Goal: Find specific page/section: Find specific page/section

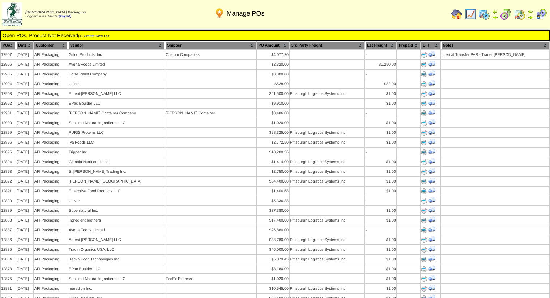
scroll to position [630, 0]
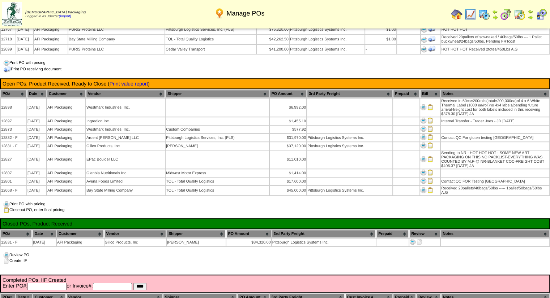
click at [455, 16] on img at bounding box center [457, 15] width 12 height 12
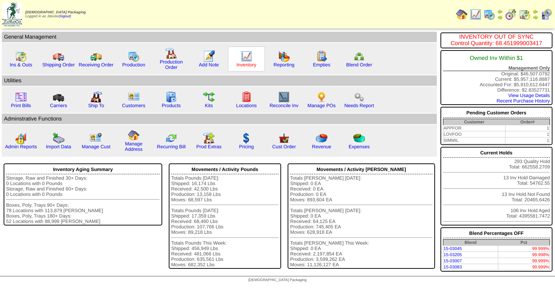
click at [249, 64] on link "Inventory" at bounding box center [247, 64] width 20 height 5
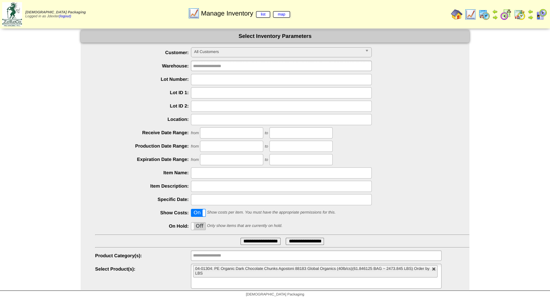
click at [435, 270] on link at bounding box center [433, 269] width 4 height 4
type input "**********"
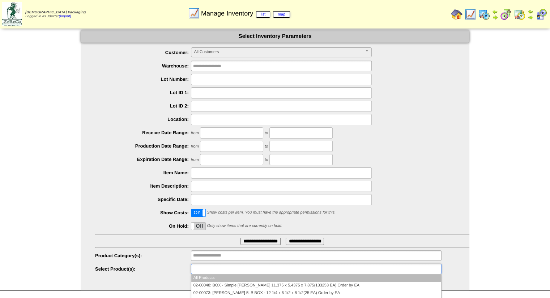
click at [435, 270] on ul at bounding box center [316, 269] width 250 height 10
